Goal: Task Accomplishment & Management: Complete application form

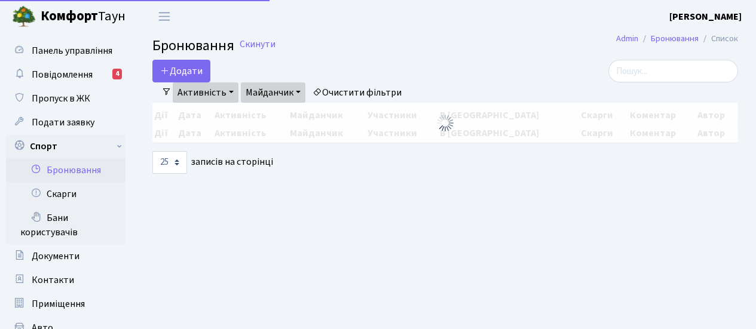
select select "25"
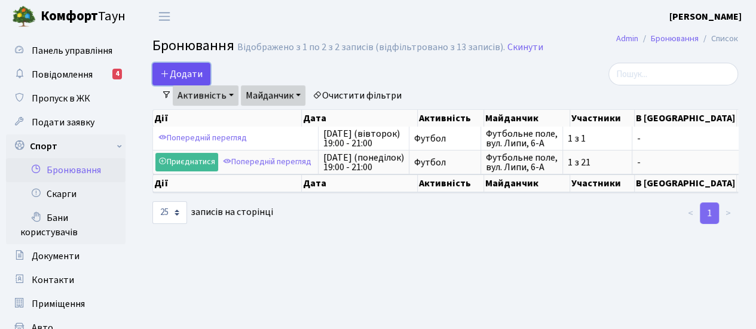
click at [188, 74] on button "Додати" at bounding box center [181, 74] width 58 height 23
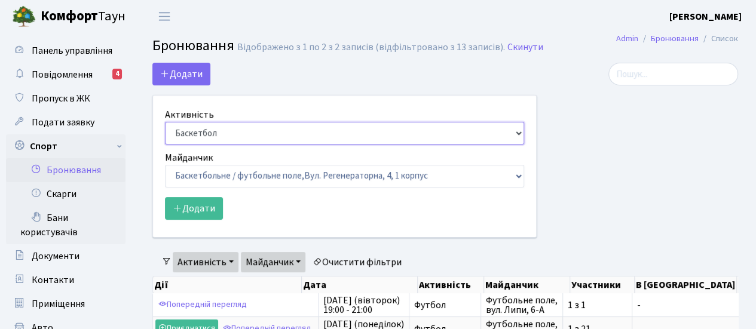
click at [499, 137] on select "Баскетбол Волейбол Йога Катання на роликах Настільний теніс Теніс Футбол Фітнес" at bounding box center [344, 133] width 359 height 23
select select "2"
click at [165, 122] on select "Баскетбол Волейбол Йога Катання на роликах Настільний теніс Теніс Футбол Фітнес" at bounding box center [344, 133] width 359 height 23
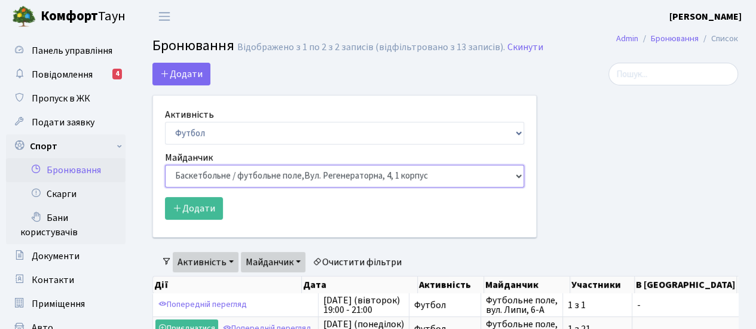
click at [517, 179] on select "Баскетбольне / футбольне поле, Вул. Регенераторна, 4, 1 корпус Баскетбольне пол…" at bounding box center [344, 176] width 359 height 23
select select "10"
click at [165, 165] on select "Баскетбольне / футбольне поле, Вул. Регенераторна, 4, 1 корпус Баскетбольне пол…" at bounding box center [344, 176] width 359 height 23
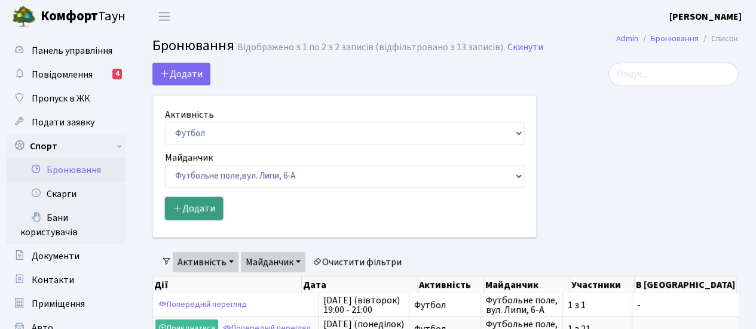
click at [196, 213] on button "Додати" at bounding box center [194, 208] width 58 height 23
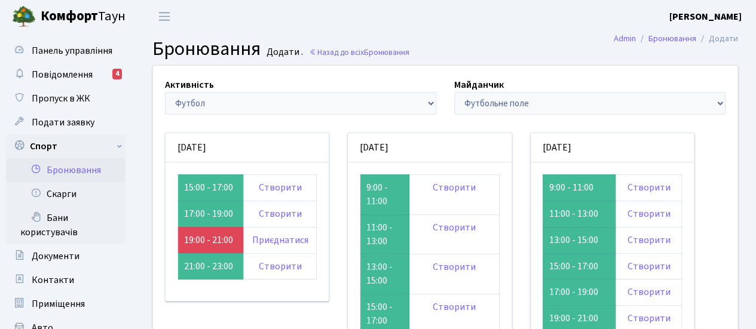
scroll to position [79, 0]
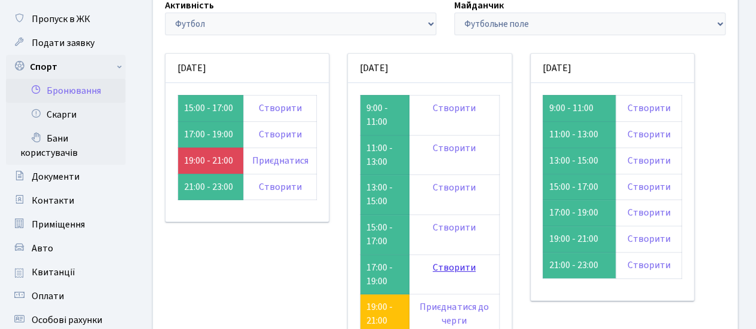
click at [453, 269] on link "Створити" at bounding box center [453, 267] width 43 height 13
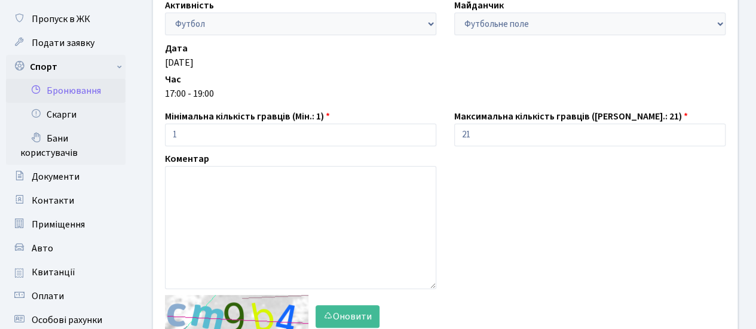
scroll to position [199, 0]
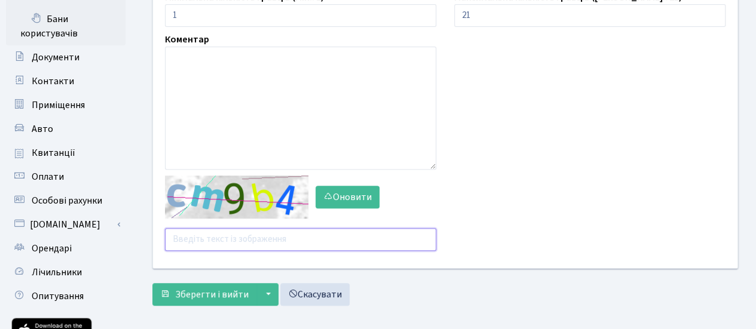
click at [256, 247] on input "text" at bounding box center [300, 239] width 271 height 23
type input "uuuu6"
click at [152, 283] on button "Зберегти і вийти" at bounding box center [204, 294] width 104 height 23
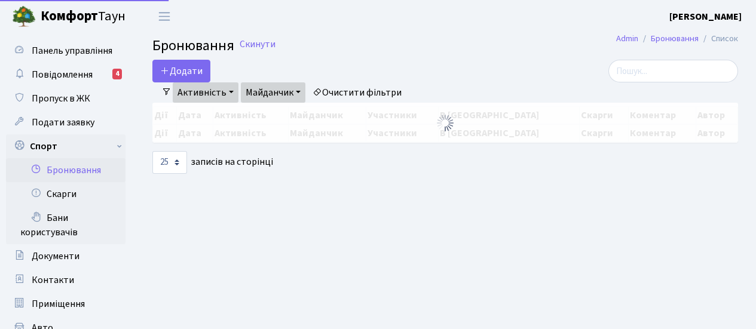
select select "25"
